Goal: Find specific page/section: Find specific page/section

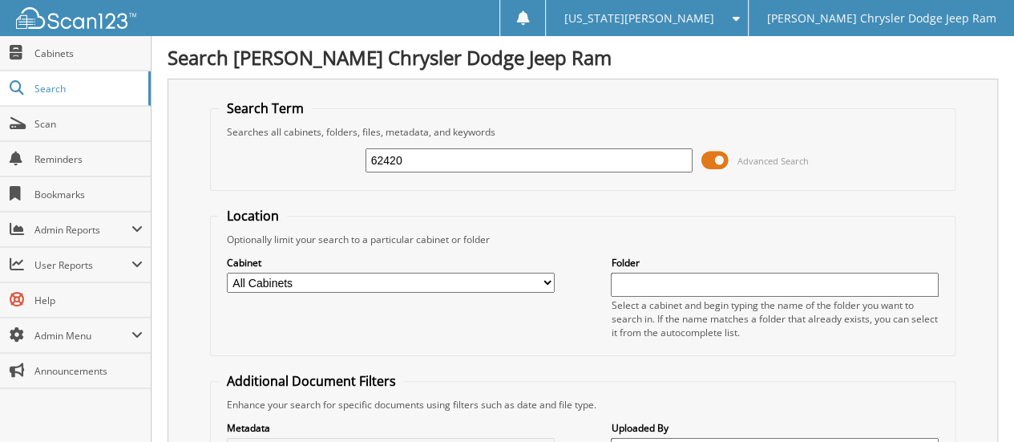
type input "62420"
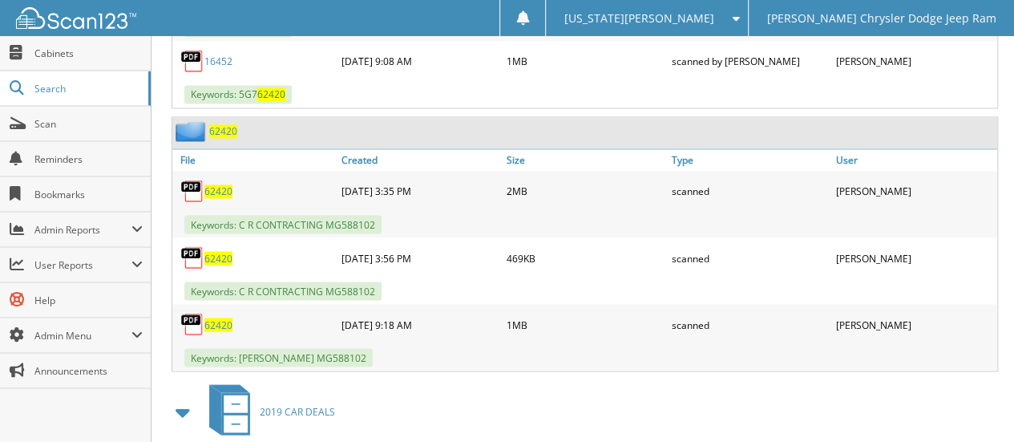
scroll to position [1307, 0]
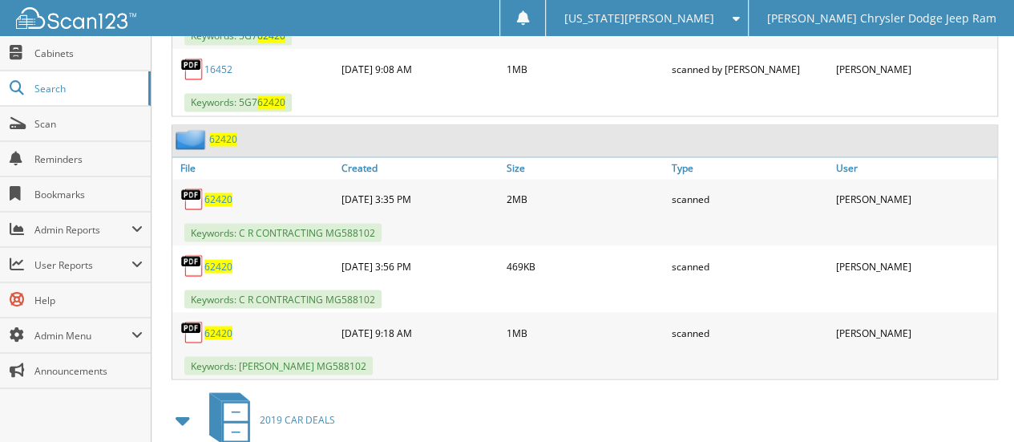
click at [207, 326] on span "62420" at bounding box center [218, 333] width 28 height 14
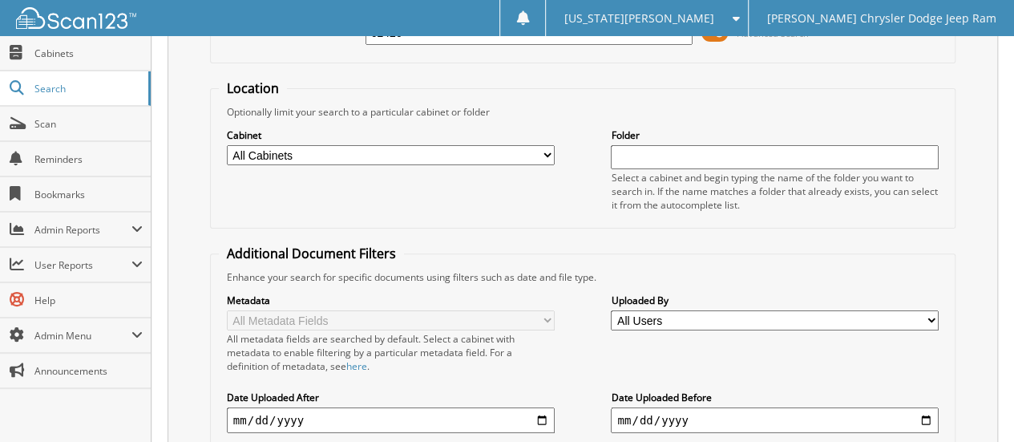
scroll to position [111, 0]
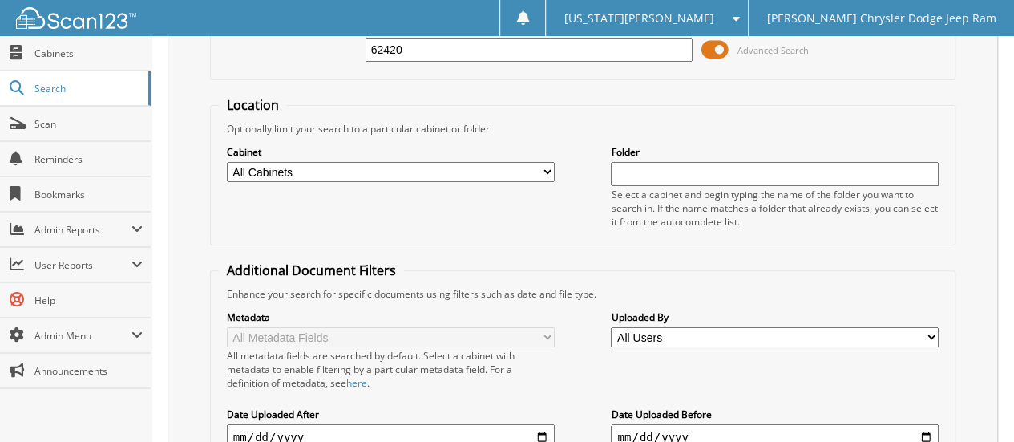
click at [622, 43] on input "62420" at bounding box center [530, 50] width 328 height 24
click at [622, 42] on input "62420" at bounding box center [530, 50] width 328 height 24
